Goal: Task Accomplishment & Management: Use online tool/utility

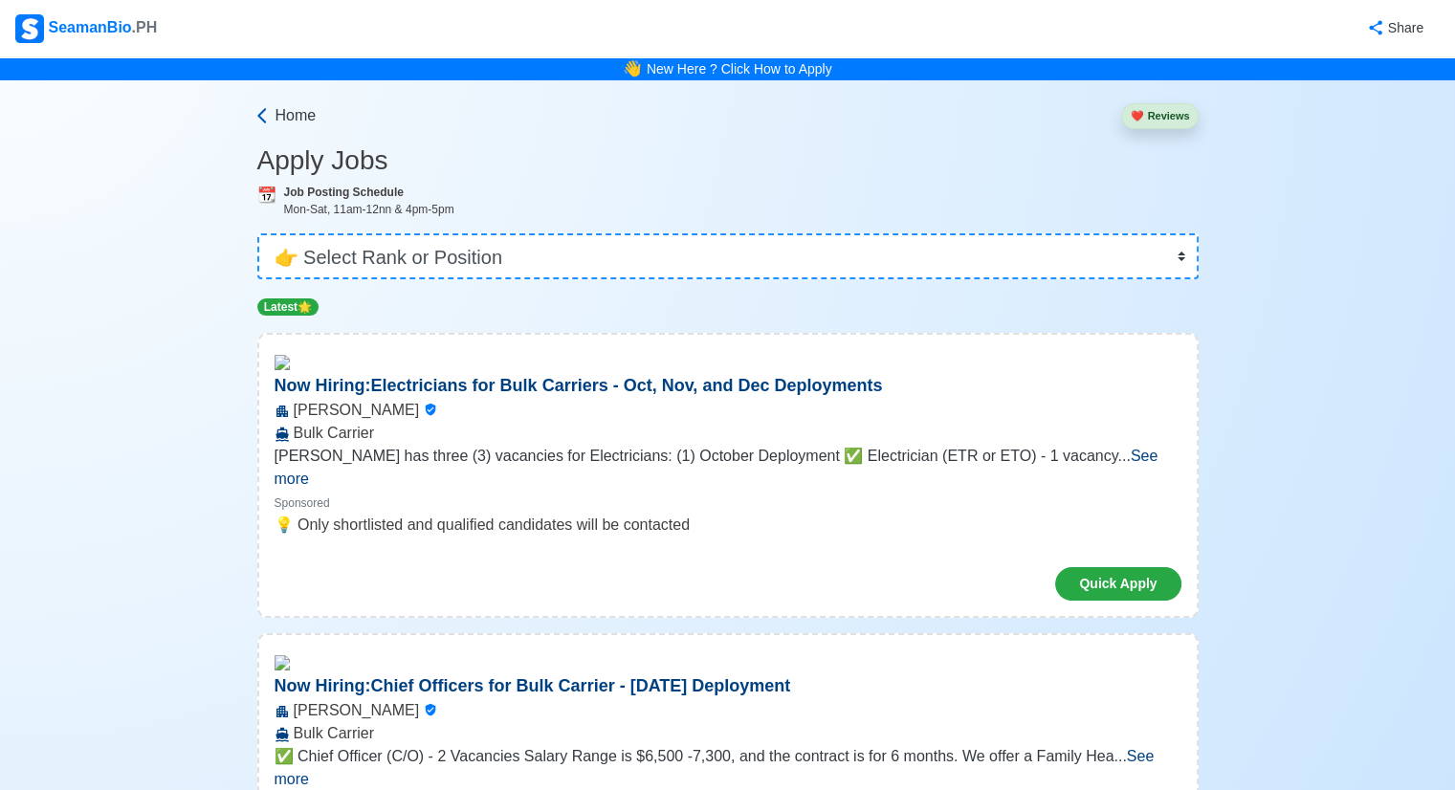
click at [287, 116] on span "Home" at bounding box center [296, 115] width 41 height 23
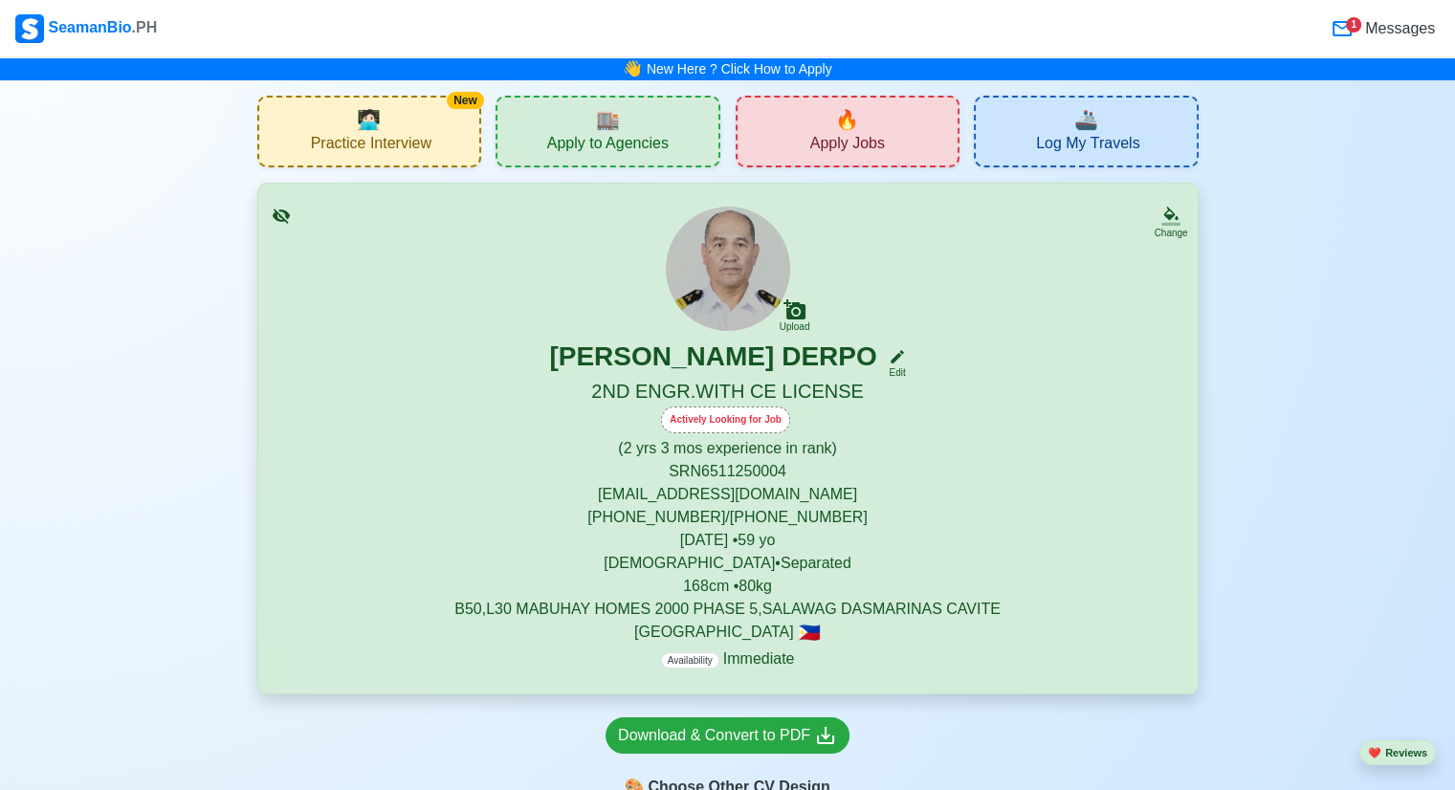
click at [415, 107] on div "New 🧑🏻‍💻 Practice Interview" at bounding box center [369, 132] width 225 height 72
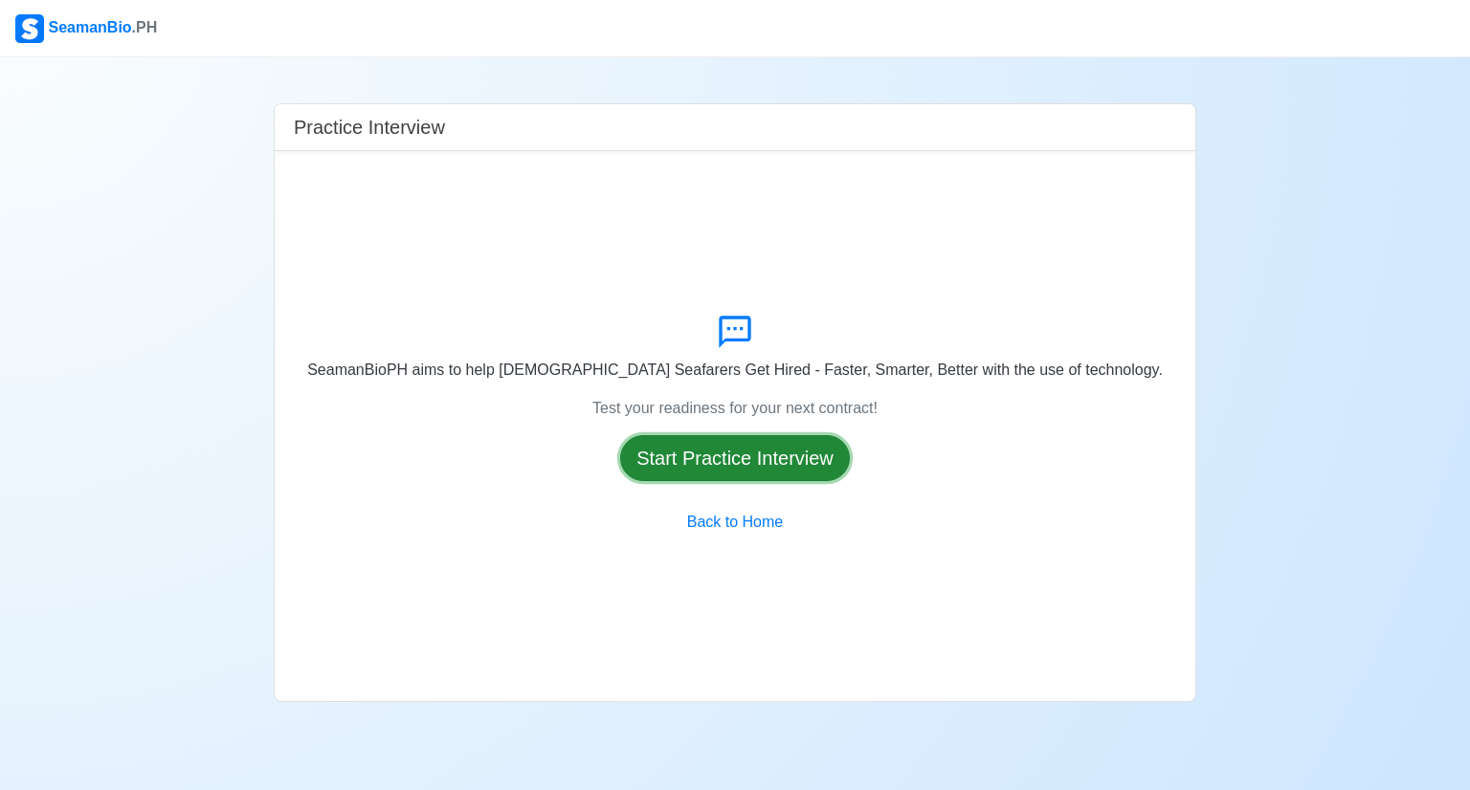
click at [715, 468] on button "Start Practice Interview" at bounding box center [735, 458] width 230 height 46
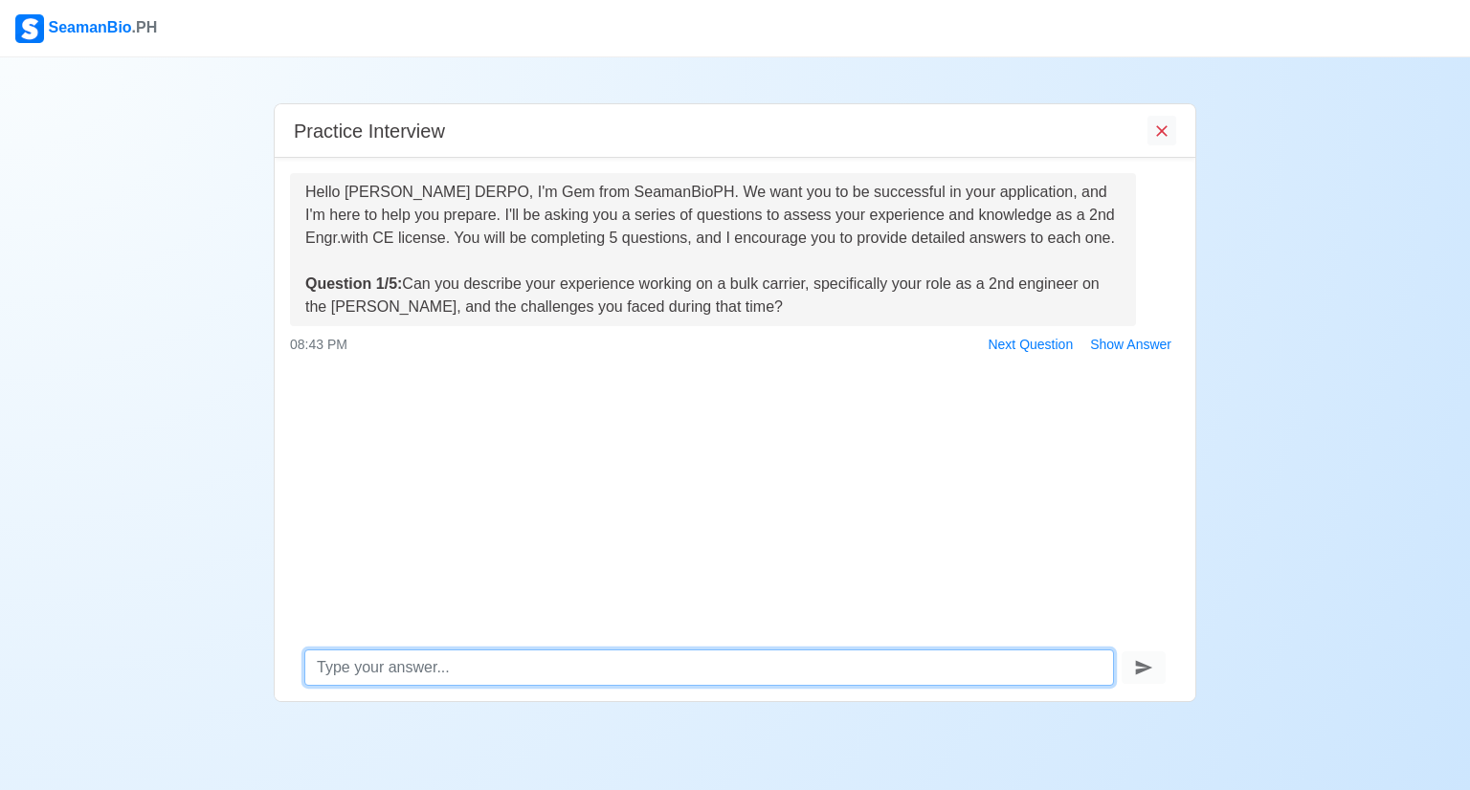
click at [482, 660] on textarea at bounding box center [708, 668] width 809 height 36
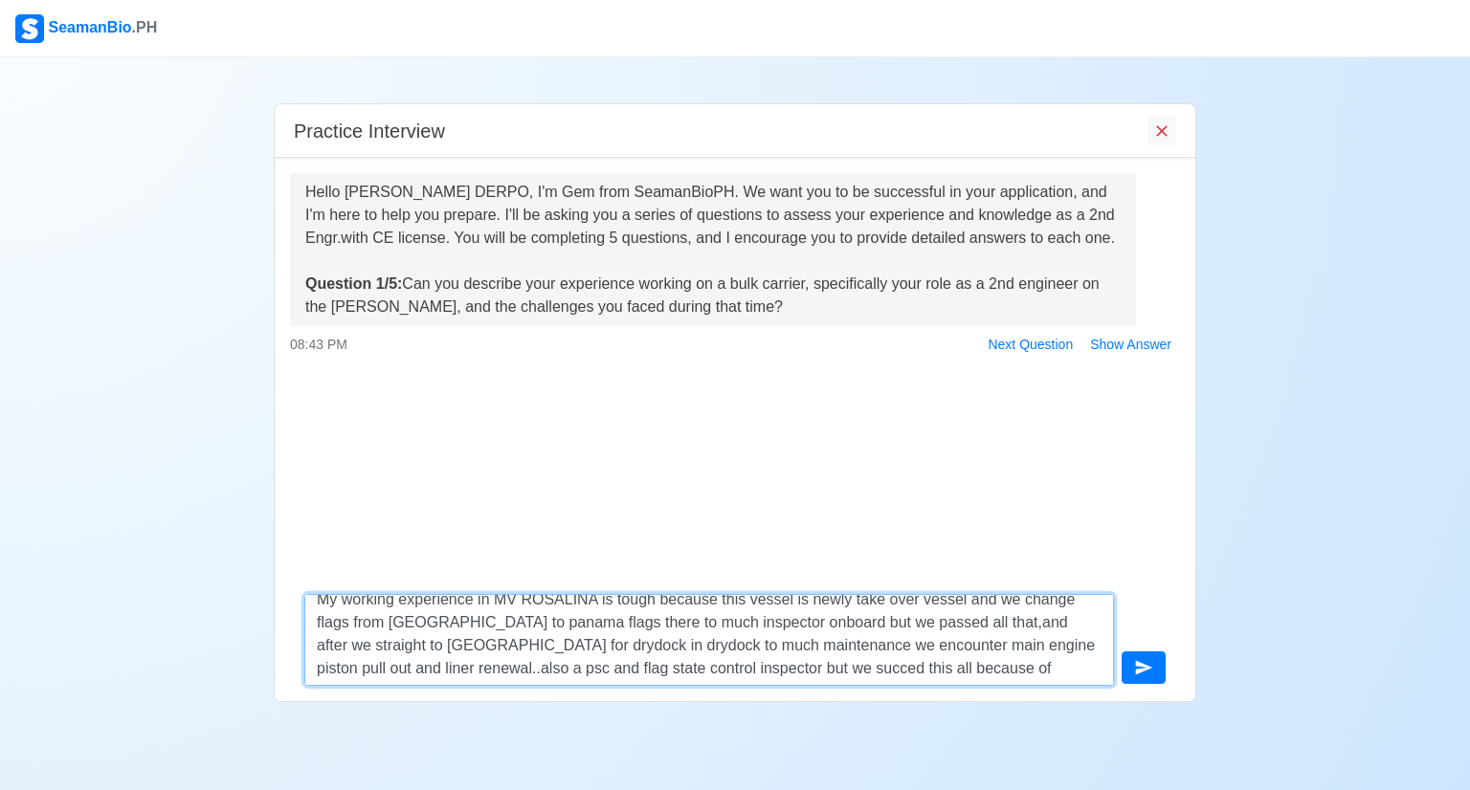
scroll to position [35, 0]
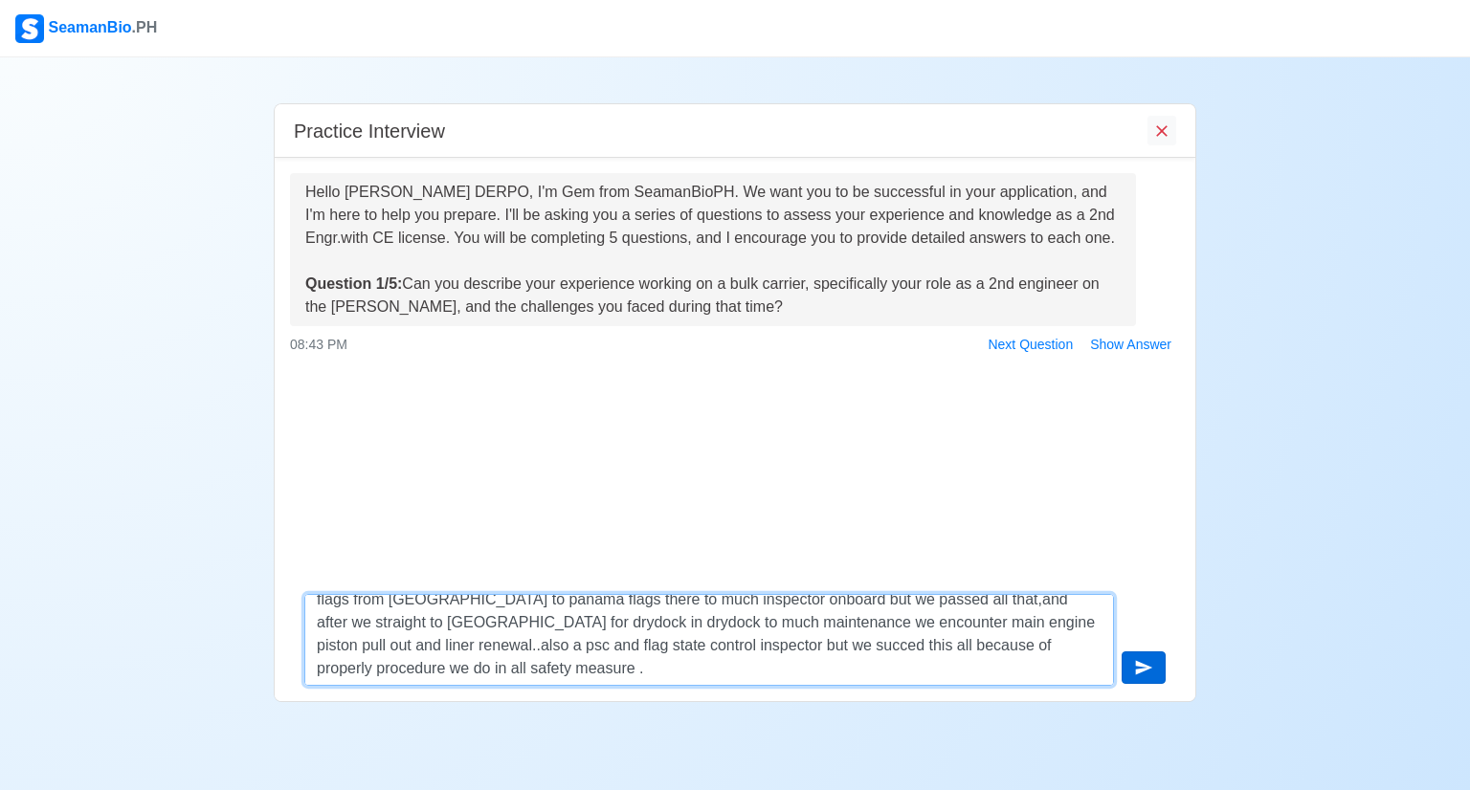
type textarea "My working experience in MV ROSALINA is tough because this vessel is newly take…"
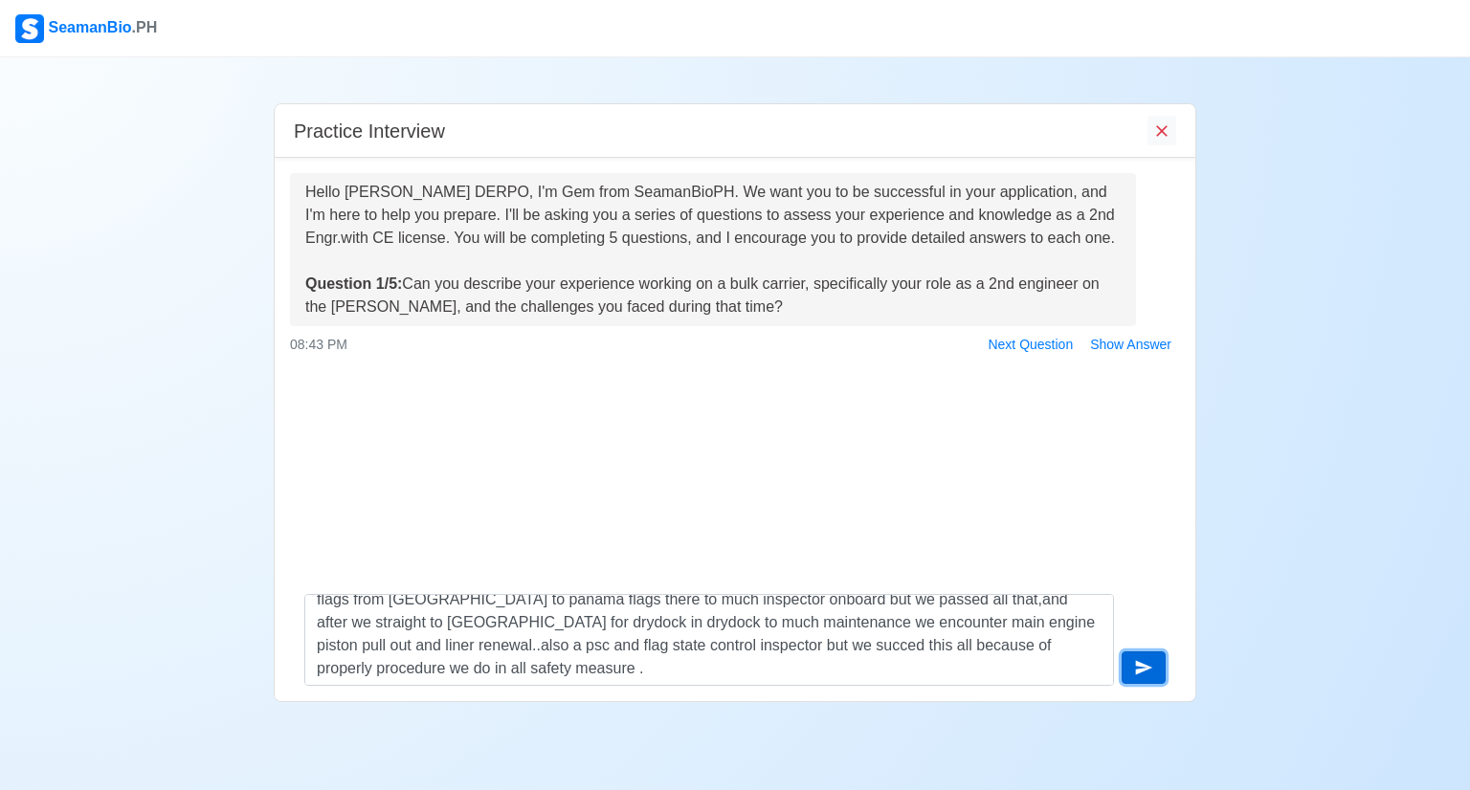
click at [1127, 667] on button "submit" at bounding box center [1143, 668] width 44 height 33
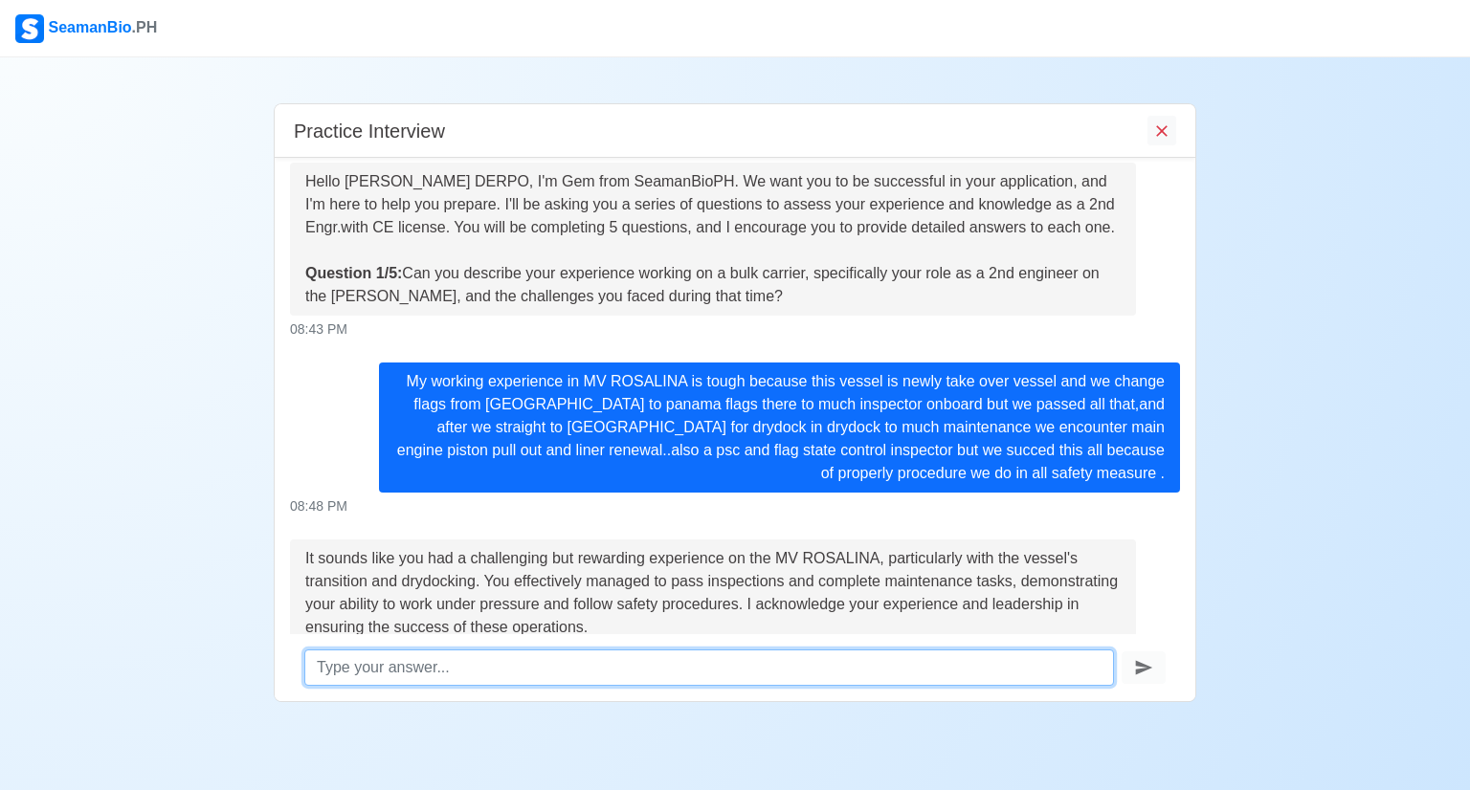
scroll to position [194, 0]
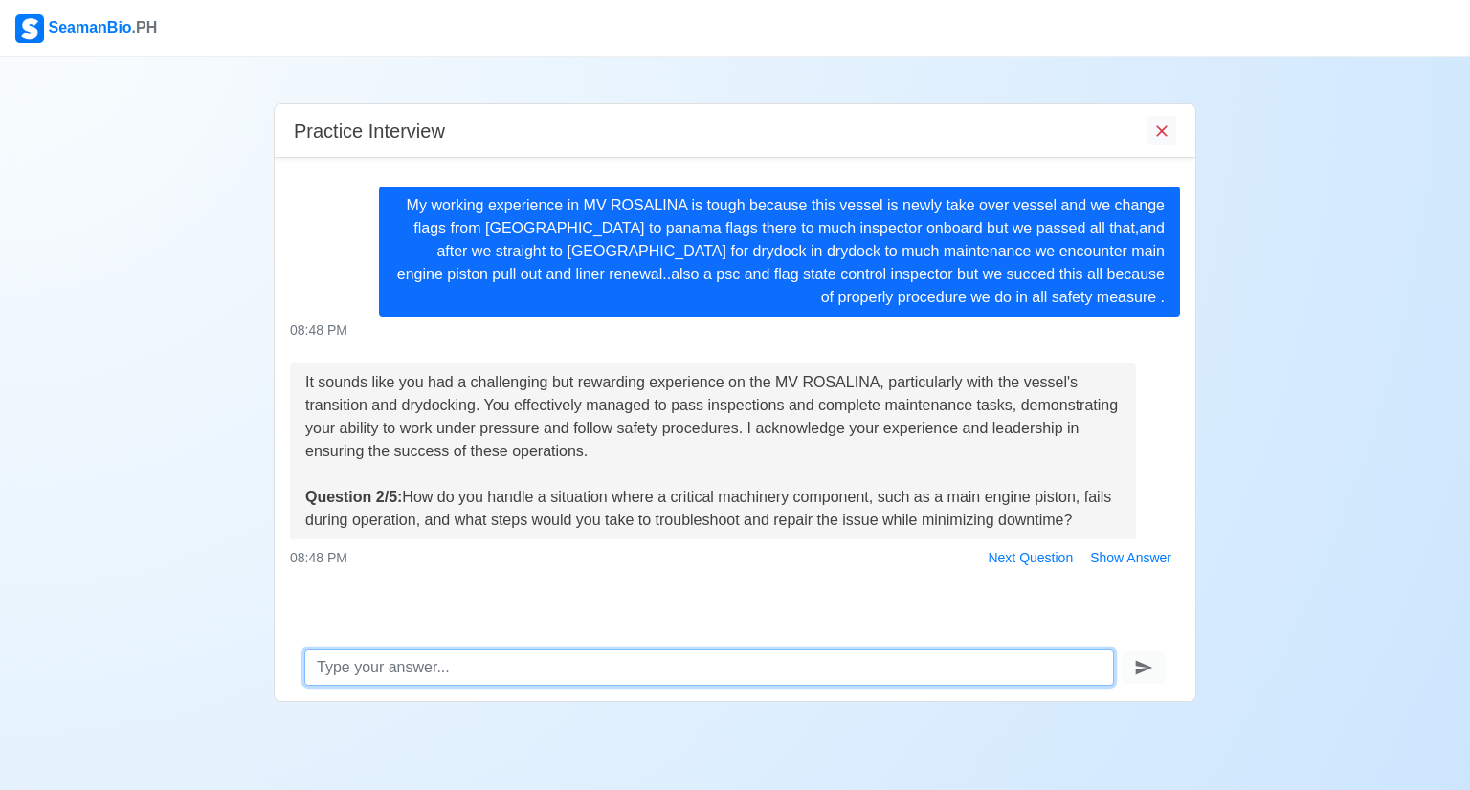
click at [453, 673] on textarea at bounding box center [708, 668] width 809 height 36
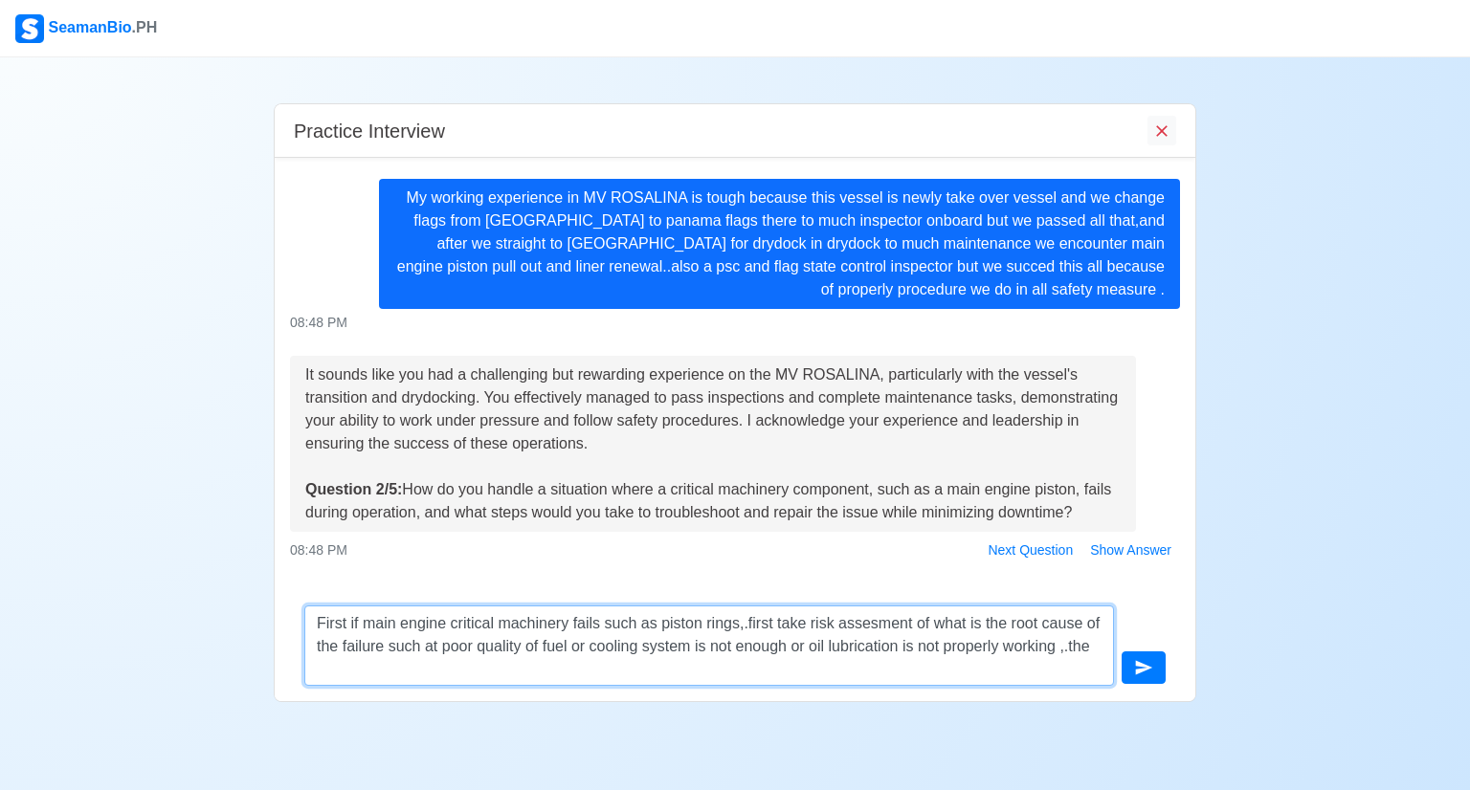
click at [453, 649] on textarea "First if main engine critical machinery fails such as piston rings,.first take …" at bounding box center [708, 646] width 809 height 80
click at [352, 669] on textarea "First if main engine critical machinery fails such as piston rings,.first take …" at bounding box center [708, 646] width 809 height 80
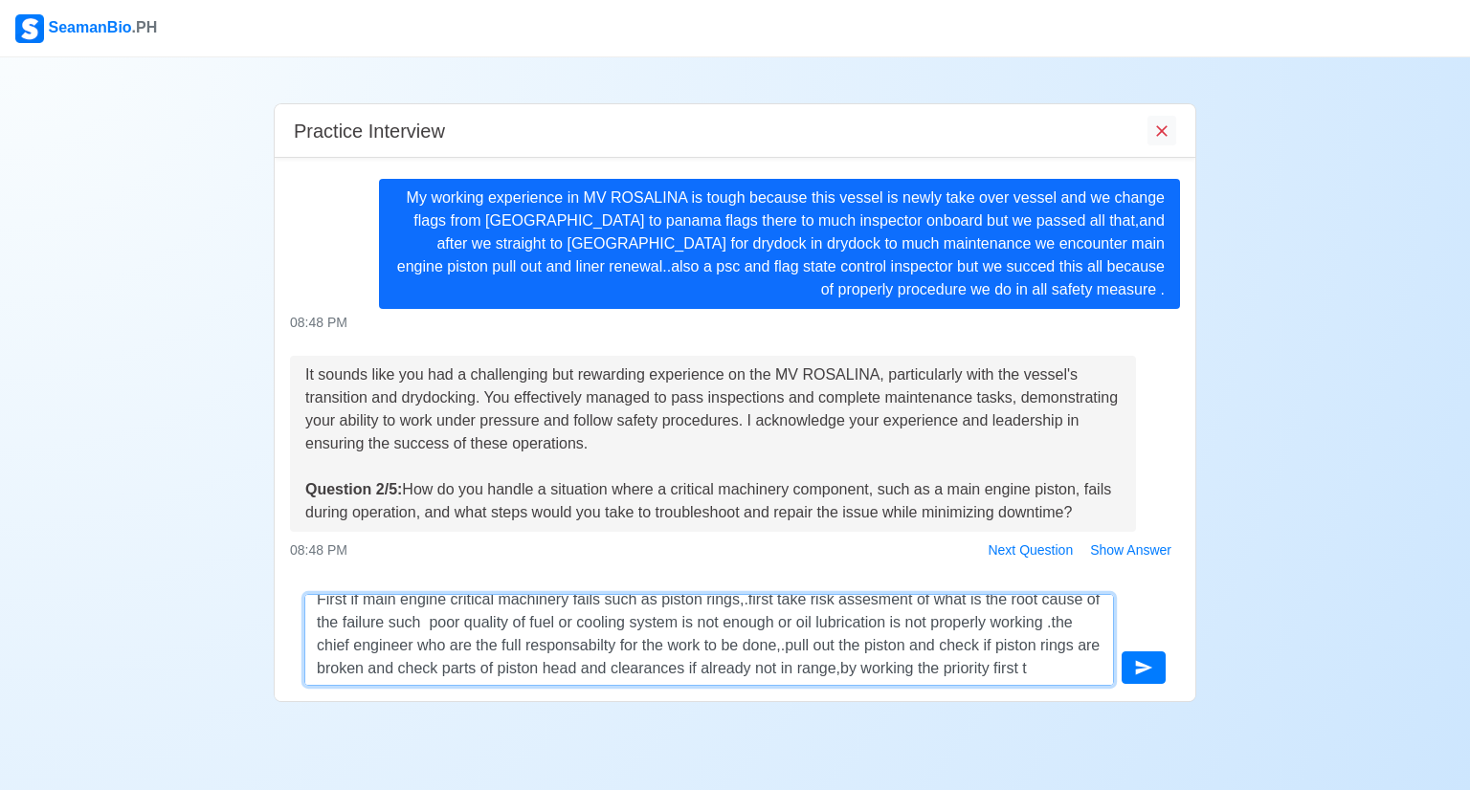
scroll to position [35, 0]
type textarea "First if main engine critical machinery fails such as piston rings,.first take …"
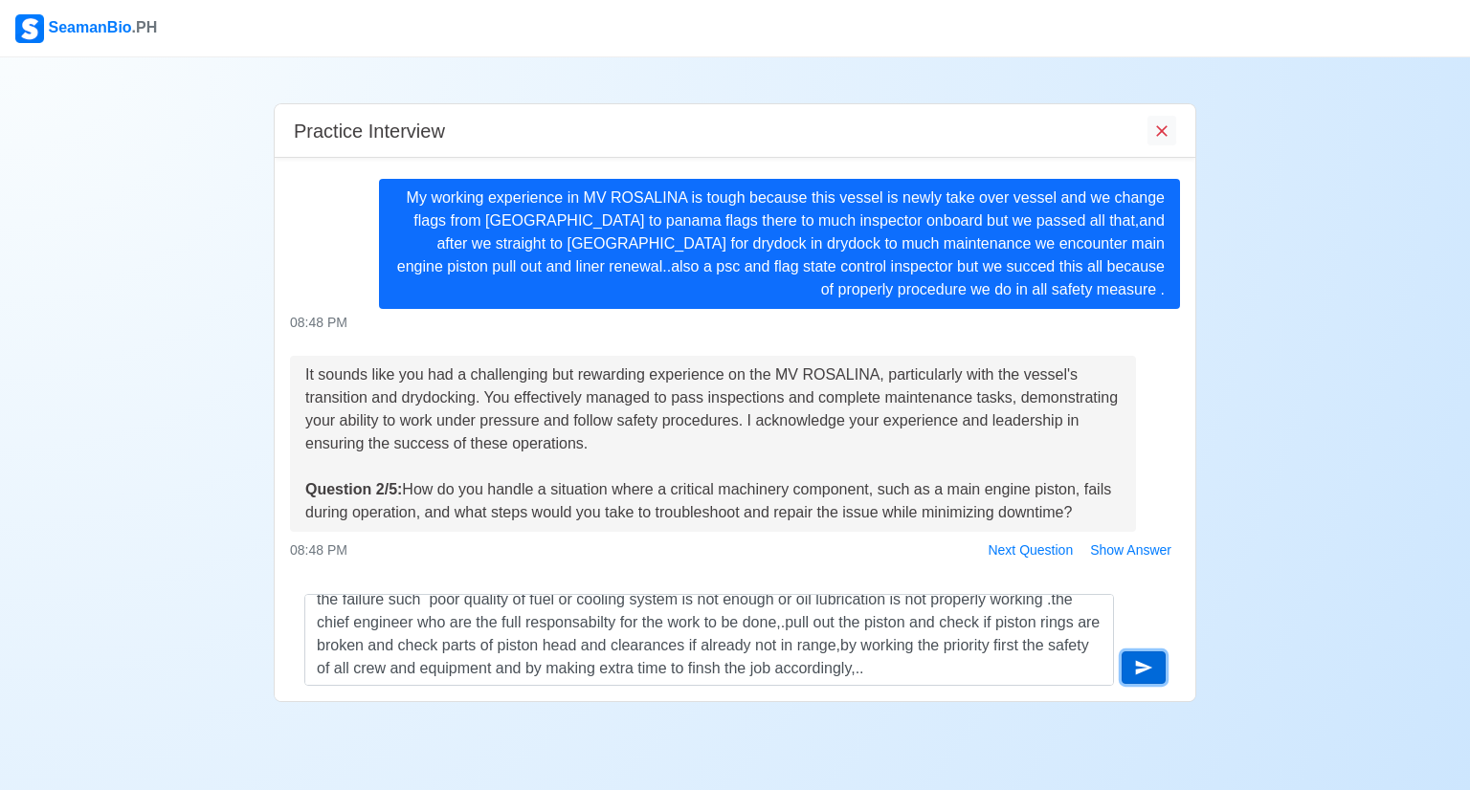
click at [1137, 674] on icon "submit" at bounding box center [1144, 668] width 17 height 14
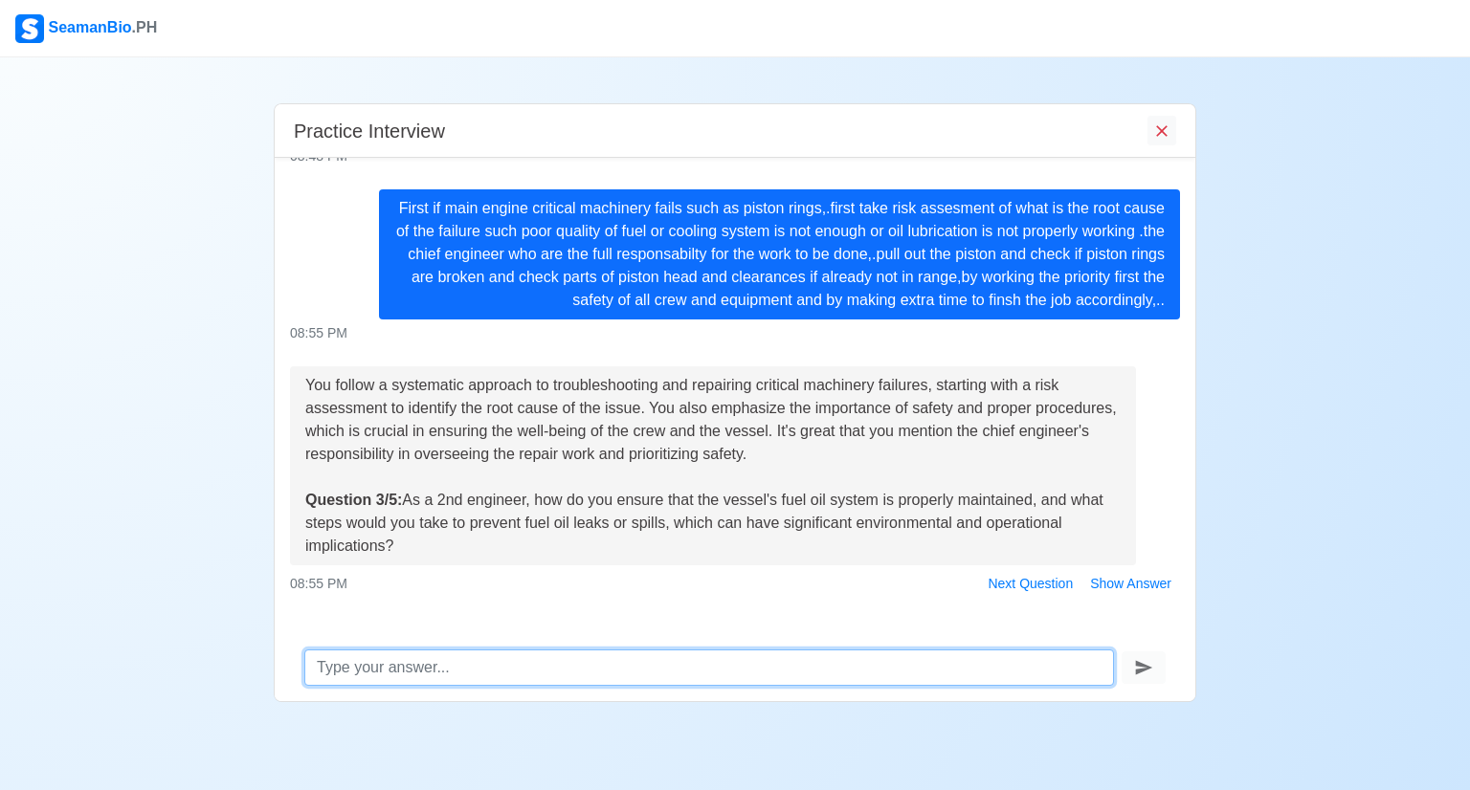
scroll to position [632, 0]
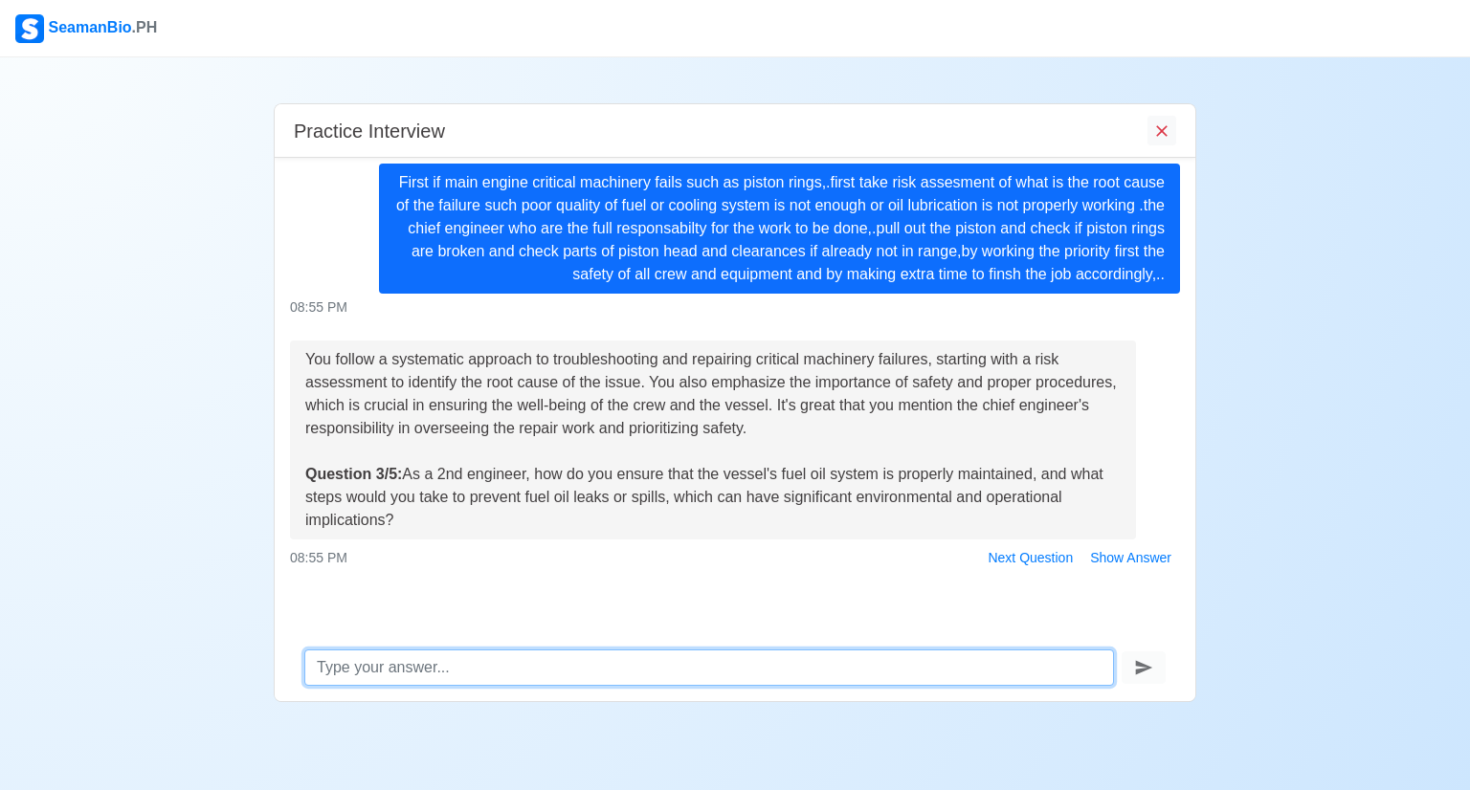
click at [459, 662] on textarea at bounding box center [708, 668] width 809 height 36
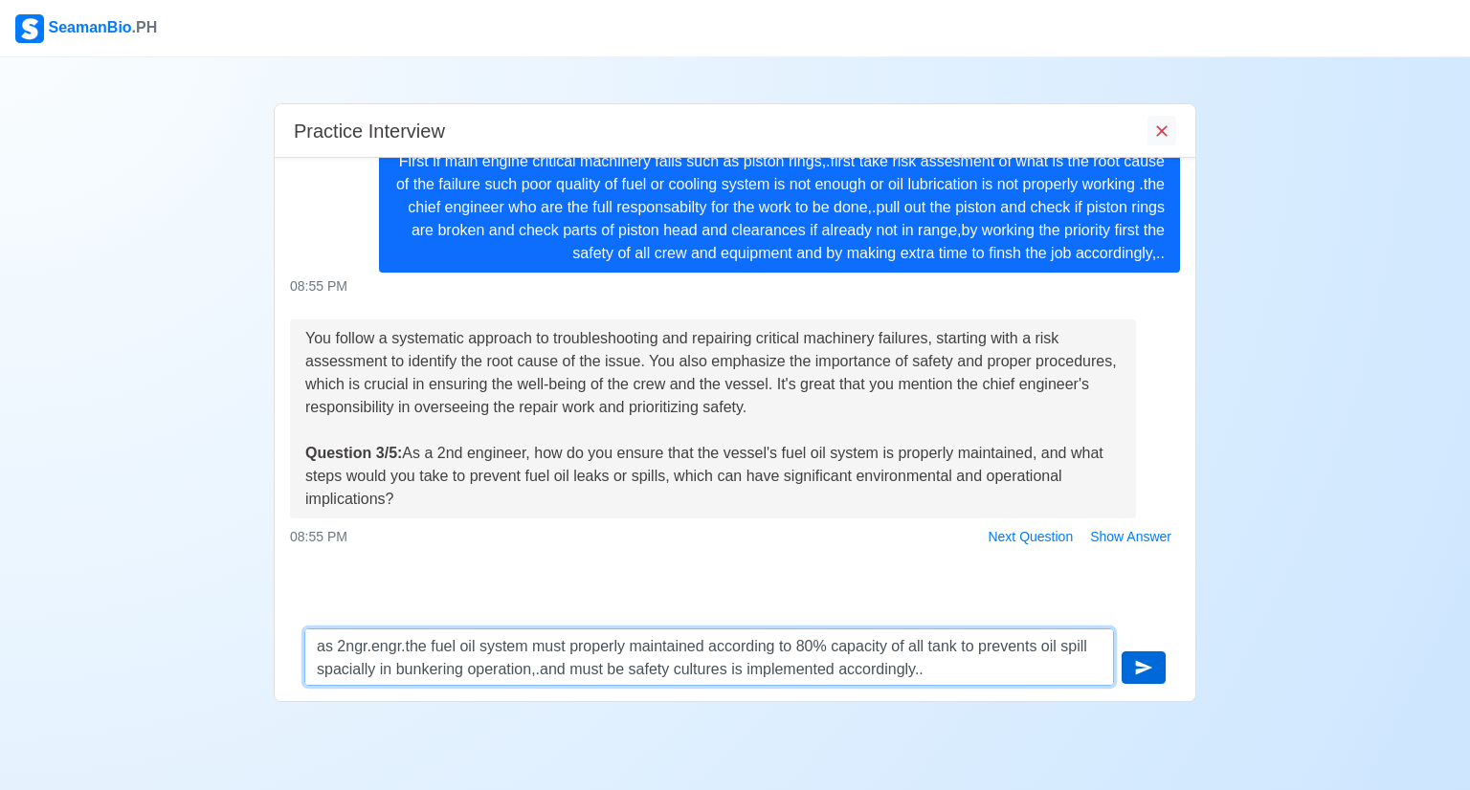
type textarea "as 2ngr.engr.the fuel oil system must properly maintained according to 80% capa…"
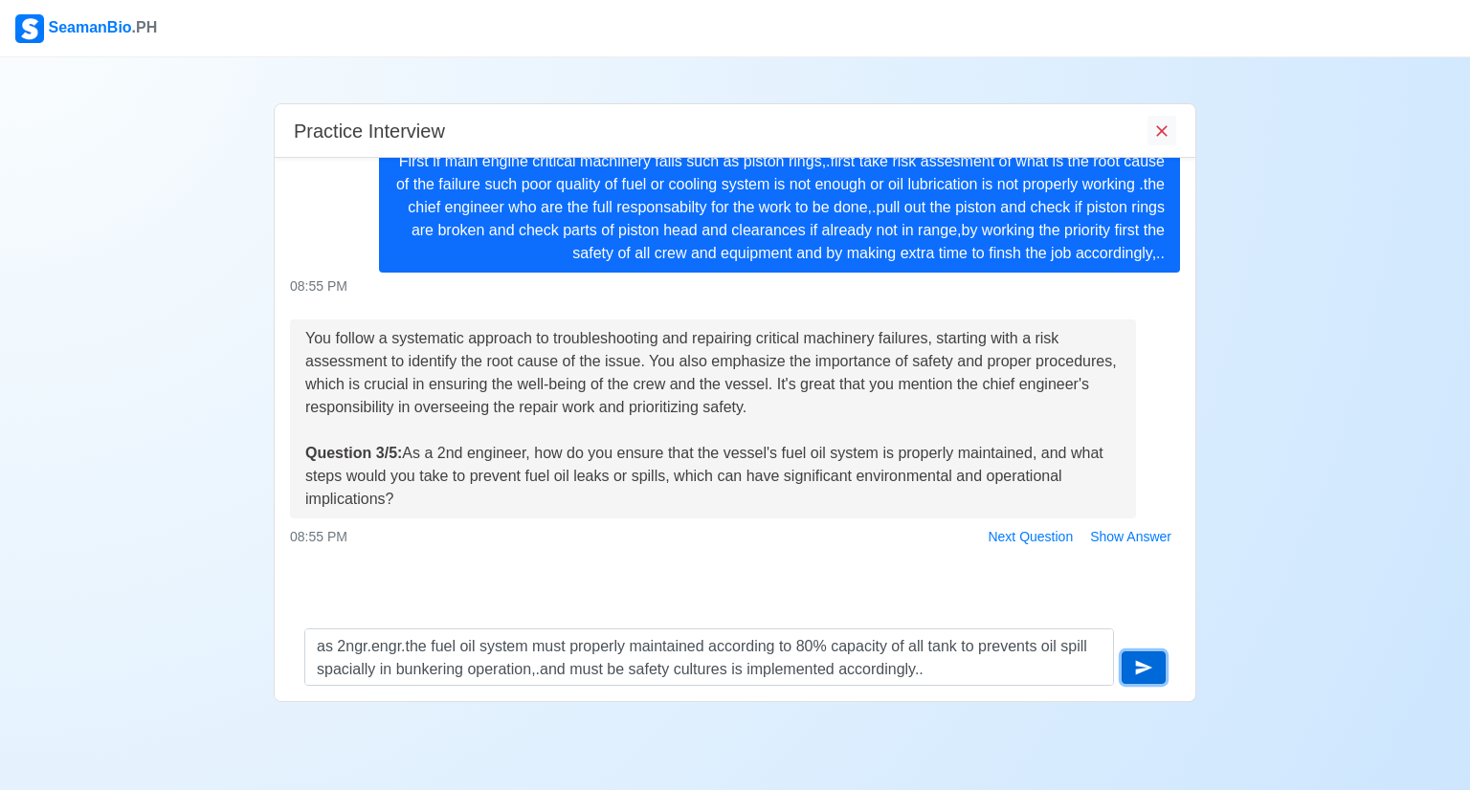
click at [1141, 661] on icon "submit" at bounding box center [1143, 667] width 19 height 19
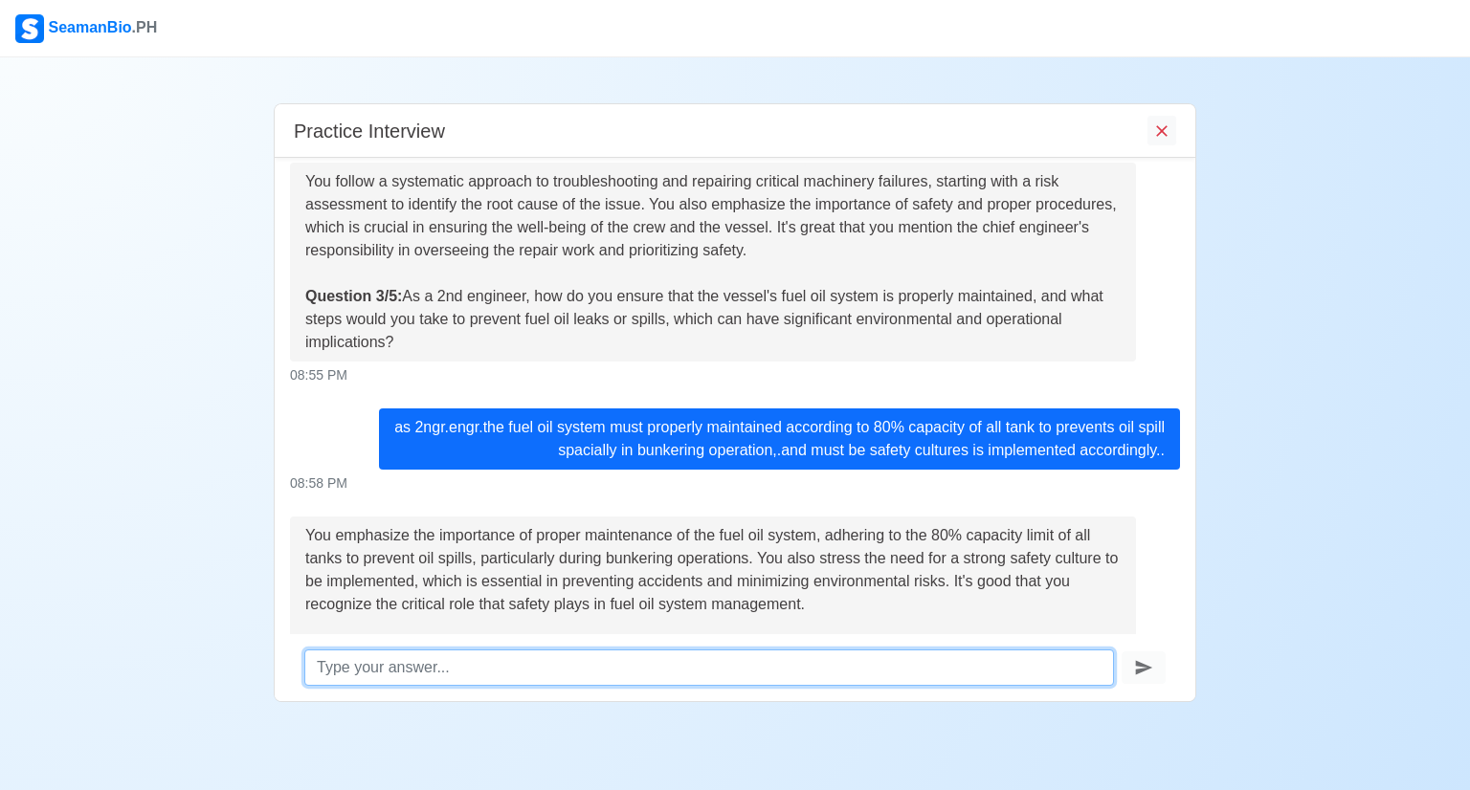
scroll to position [971, 0]
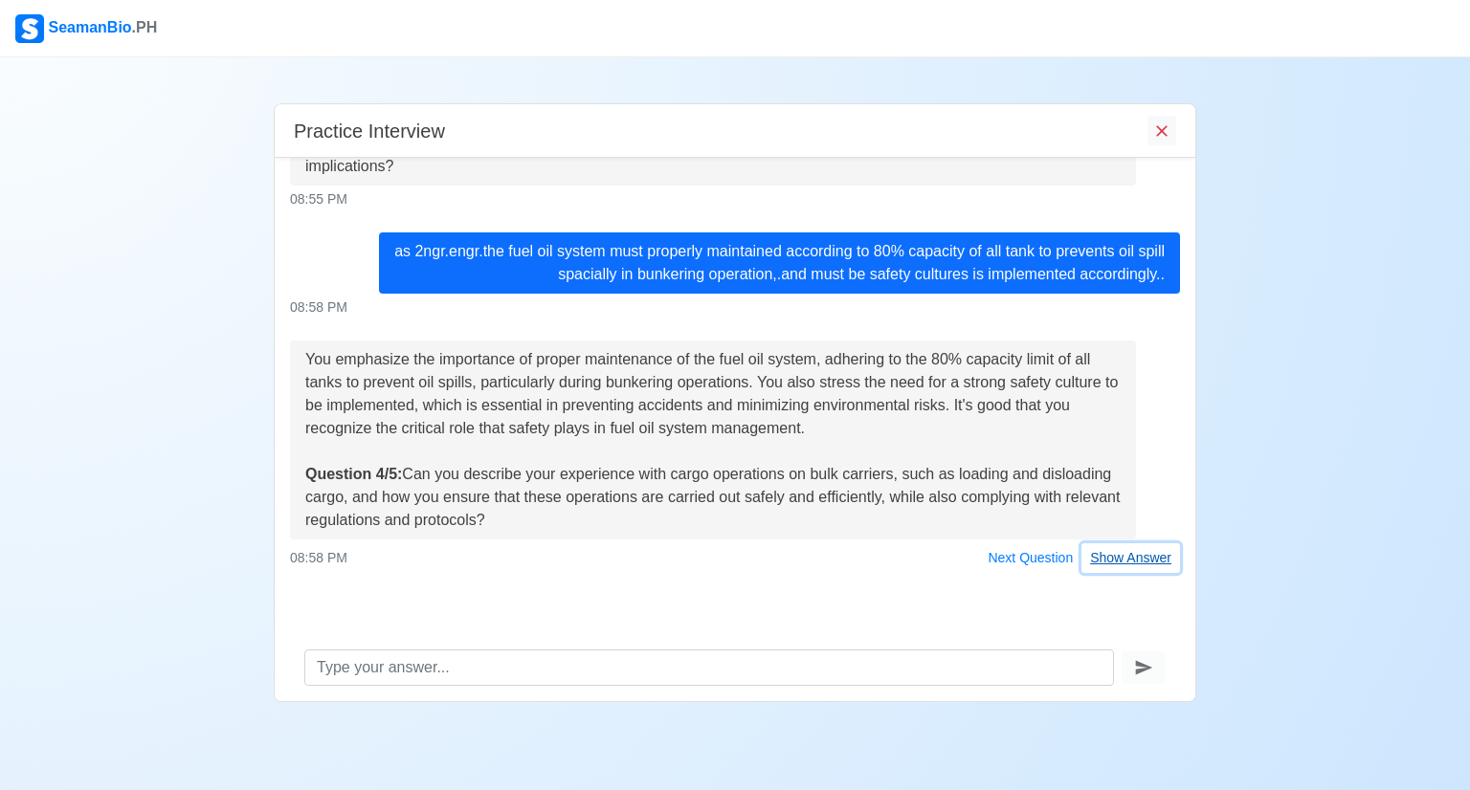
click at [1106, 573] on button "Show Answer" at bounding box center [1130, 558] width 99 height 30
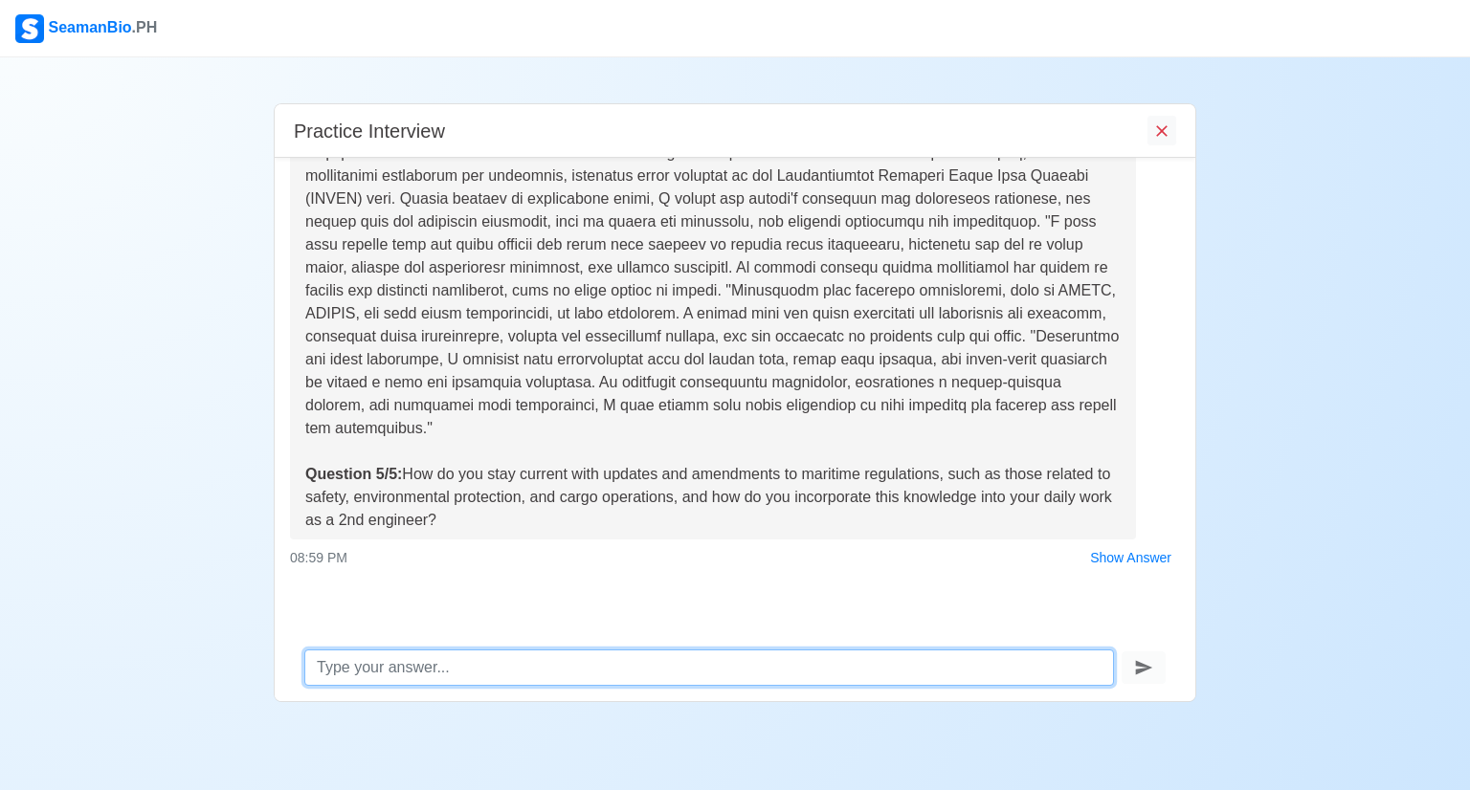
scroll to position [877, 0]
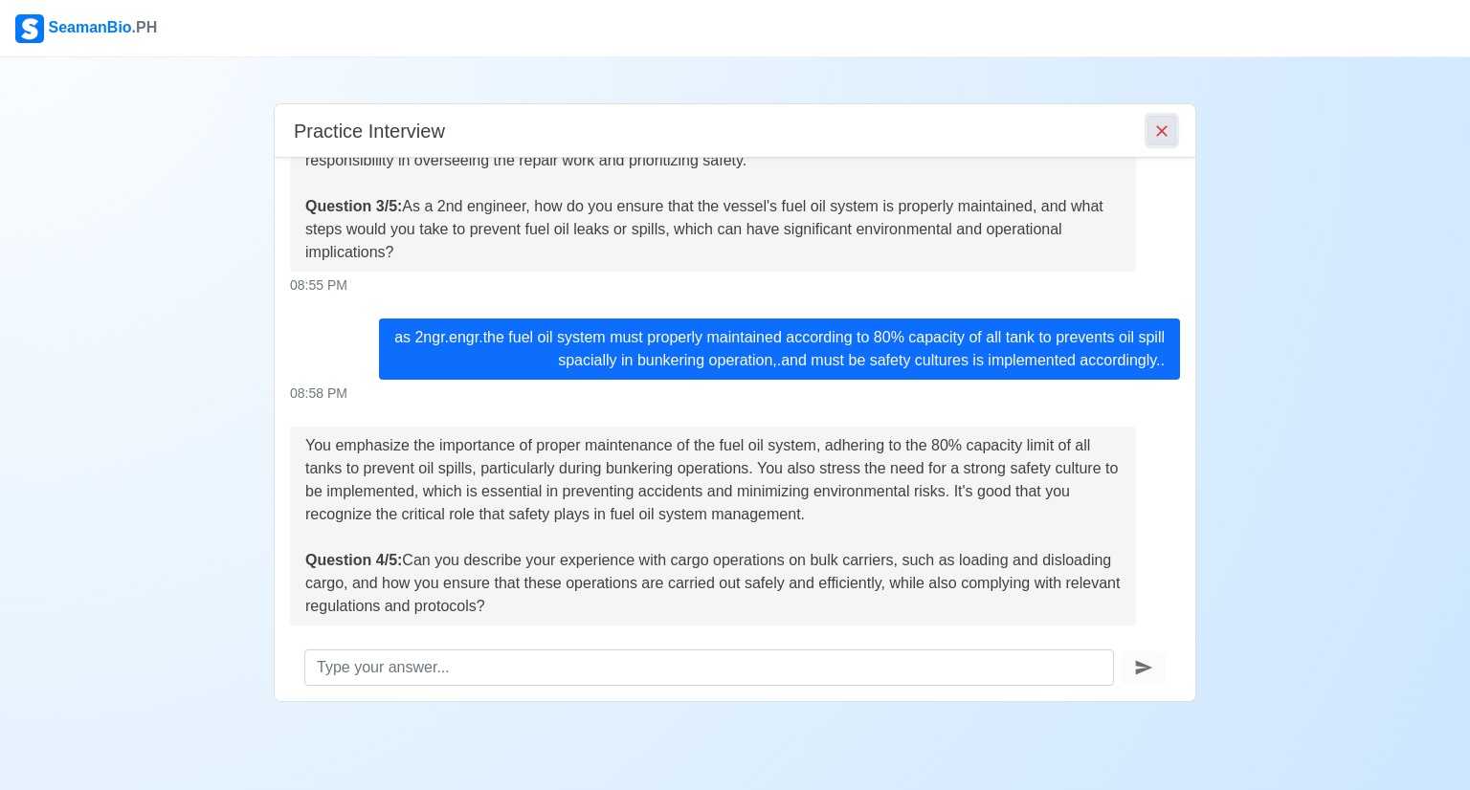
click at [1156, 138] on icon "End Interview" at bounding box center [1161, 131] width 19 height 19
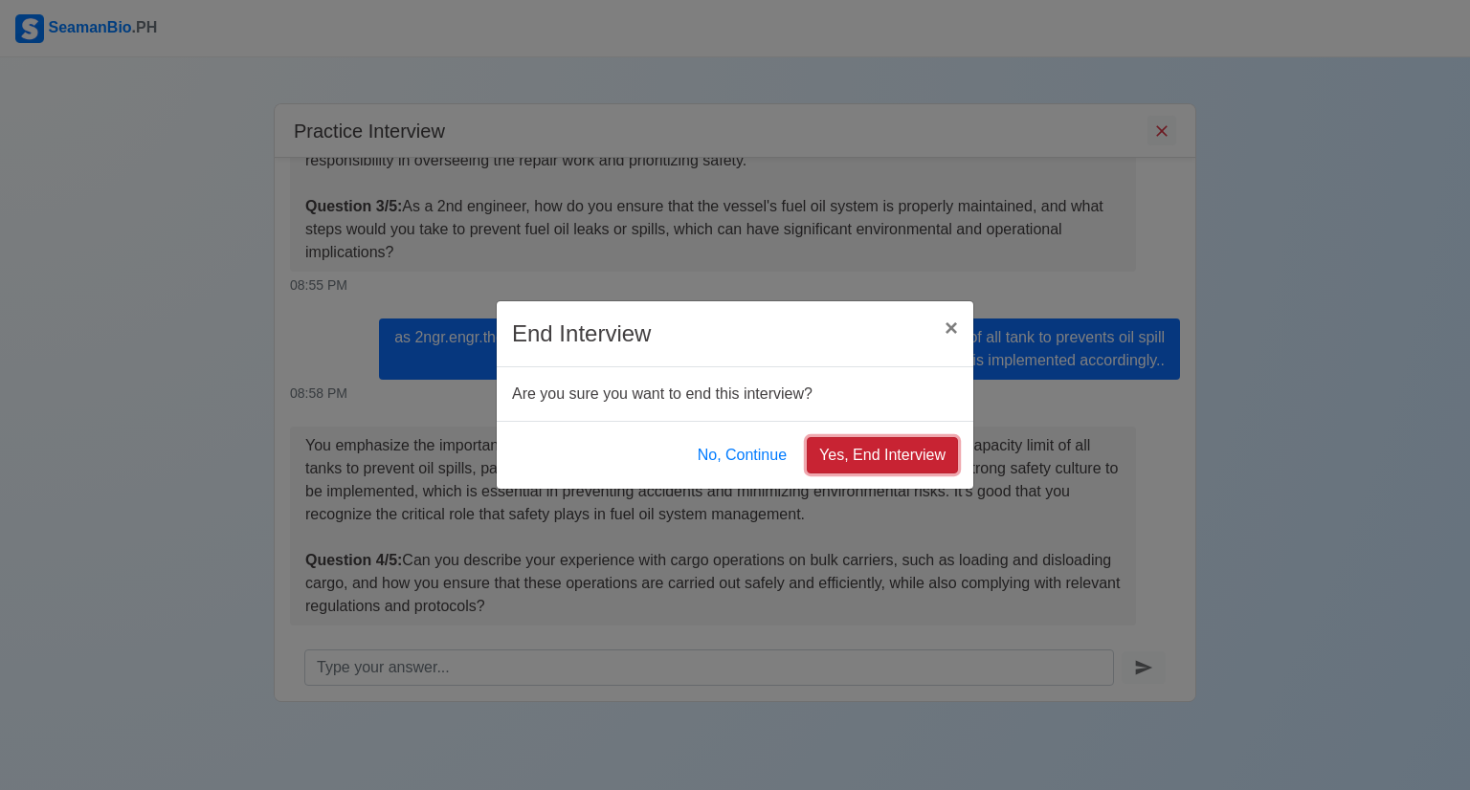
click at [886, 453] on button "Yes, End Interview" at bounding box center [882, 455] width 151 height 36
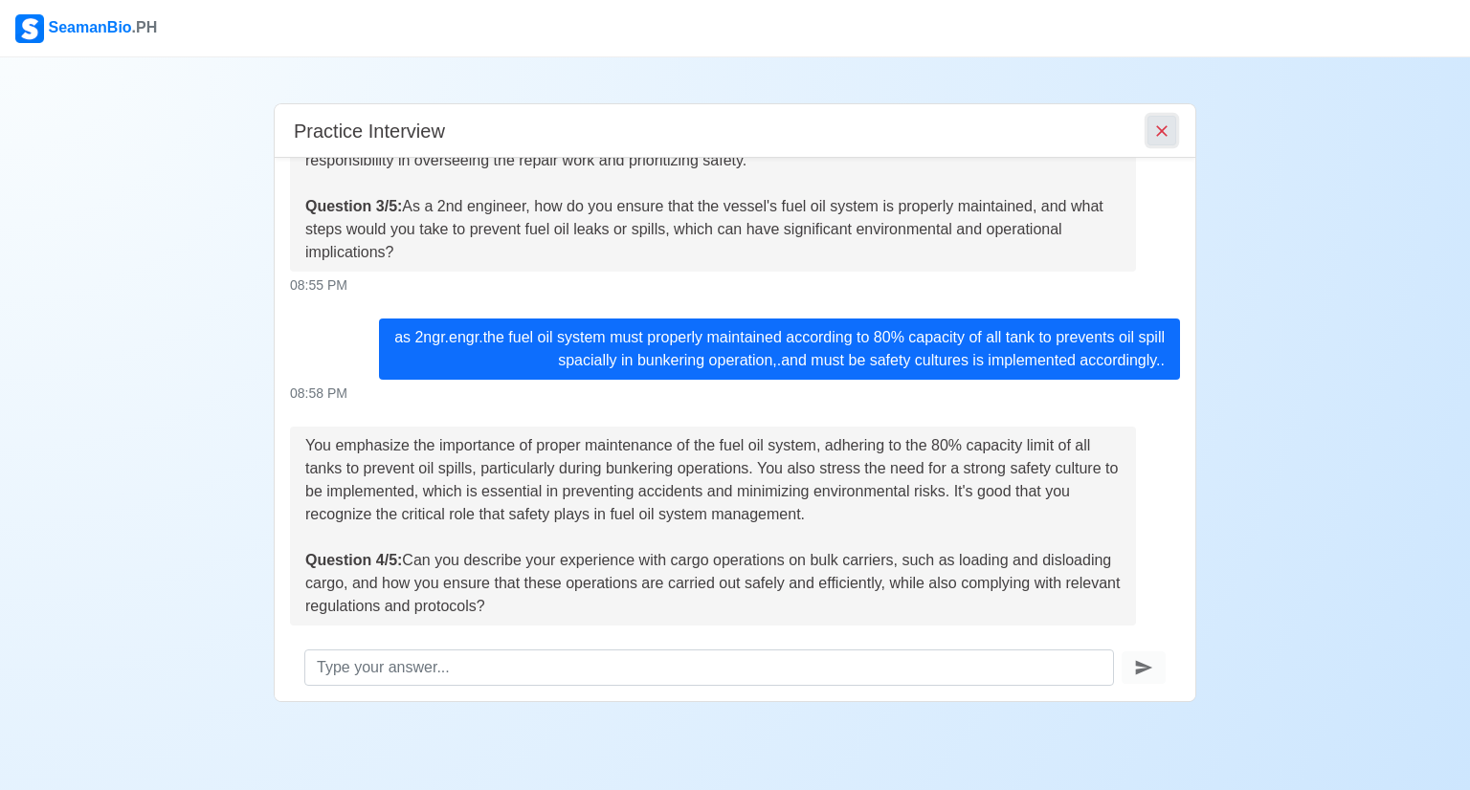
scroll to position [1609, 0]
